Goal: Information Seeking & Learning: Learn about a topic

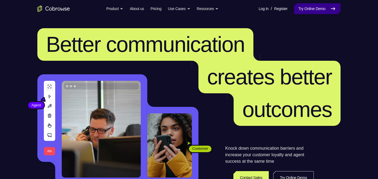
click at [296, 12] on link "Try Online Demo" at bounding box center [317, 8] width 47 height 11
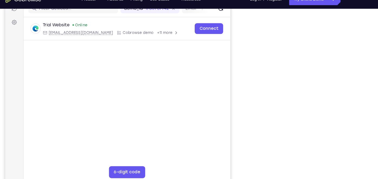
scroll to position [74, 0]
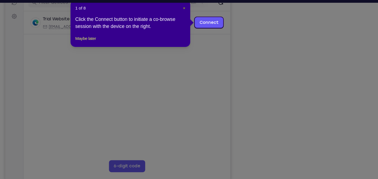
click at [200, 22] on span "×" at bounding box center [199, 22] width 2 height 4
